Goal: Transaction & Acquisition: Purchase product/service

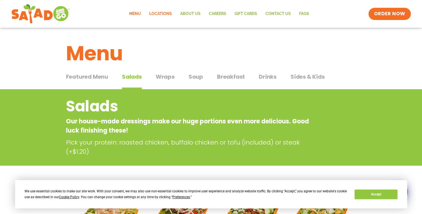
click at [163, 12] on link "Locations" at bounding box center [160, 14] width 31 height 13
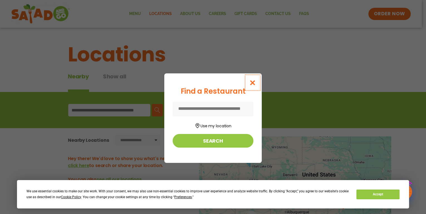
click at [251, 82] on icon "Close modal" at bounding box center [252, 83] width 7 height 6
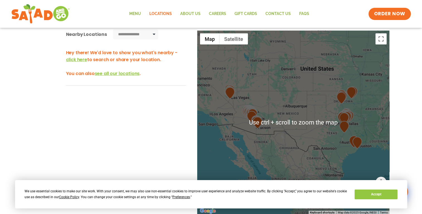
scroll to position [111, 0]
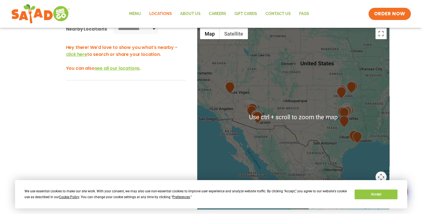
click at [258, 120] on img at bounding box center [257, 118] width 10 height 12
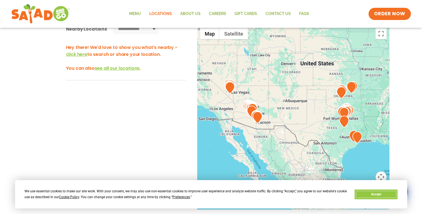
click at [376, 195] on button "Accept" at bounding box center [375, 195] width 43 height 10
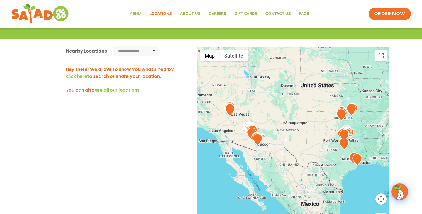
scroll to position [0, 0]
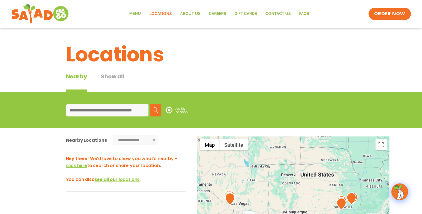
click at [98, 111] on input at bounding box center [107, 110] width 82 height 13
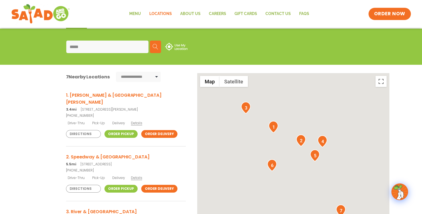
scroll to position [83, 0]
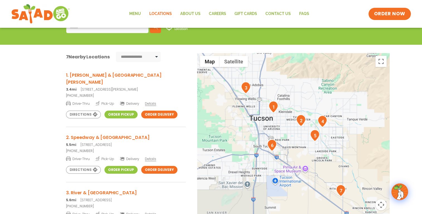
type input "*****"
click at [274, 108] on img "1" at bounding box center [273, 107] width 10 height 12
click at [109, 75] on h3 "1. [PERSON_NAME] & [GEOGRAPHIC_DATA][PERSON_NAME]" at bounding box center [126, 79] width 120 height 14
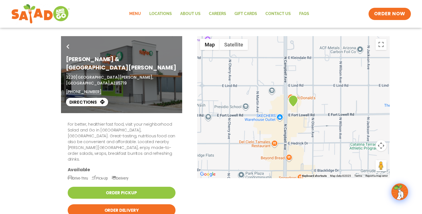
click at [135, 15] on link "Menu" at bounding box center [135, 14] width 20 height 13
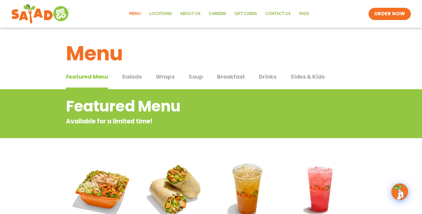
click at [132, 79] on span "Salads" at bounding box center [132, 77] width 20 height 8
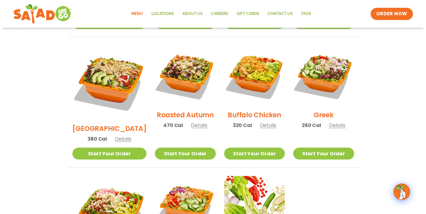
scroll to position [334, 0]
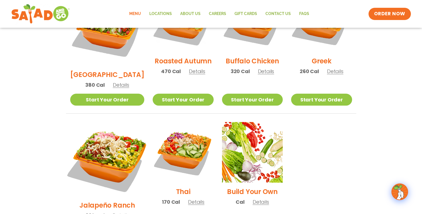
click at [115, 127] on img at bounding box center [106, 159] width 87 height 87
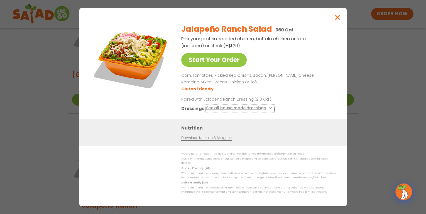
click at [239, 111] on button "See all house made dressings" at bounding box center [240, 108] width 68 height 7
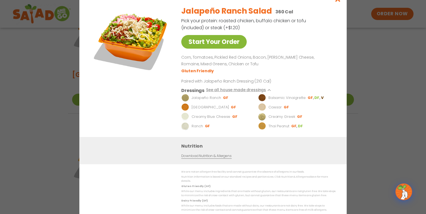
click at [219, 43] on link "Start Your Order" at bounding box center [213, 42] width 65 height 14
